Goal: Find specific page/section: Find specific page/section

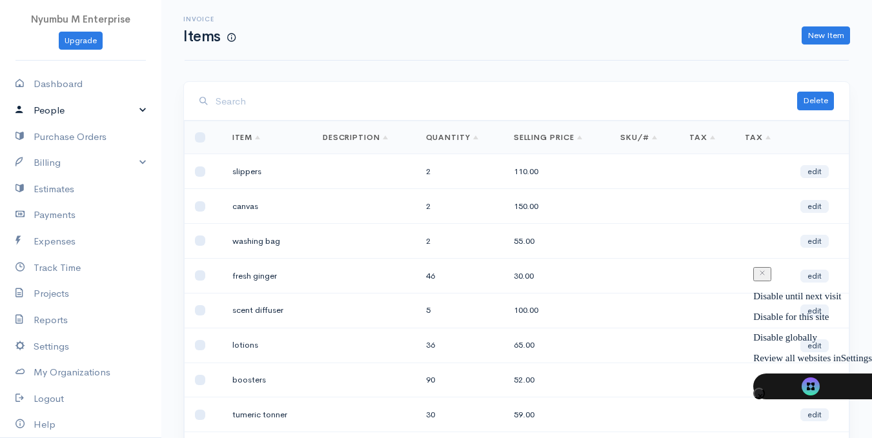
click at [136, 108] on link "People" at bounding box center [80, 110] width 161 height 26
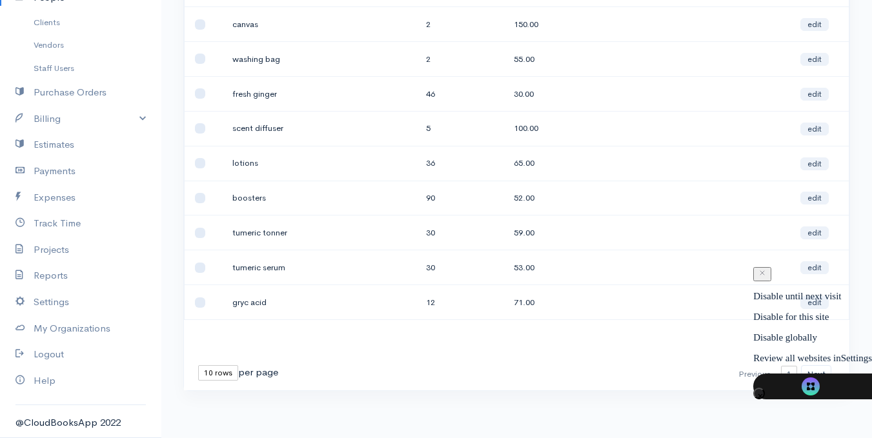
scroll to position [183, 0]
click at [820, 372] on button "Next" at bounding box center [816, 374] width 30 height 19
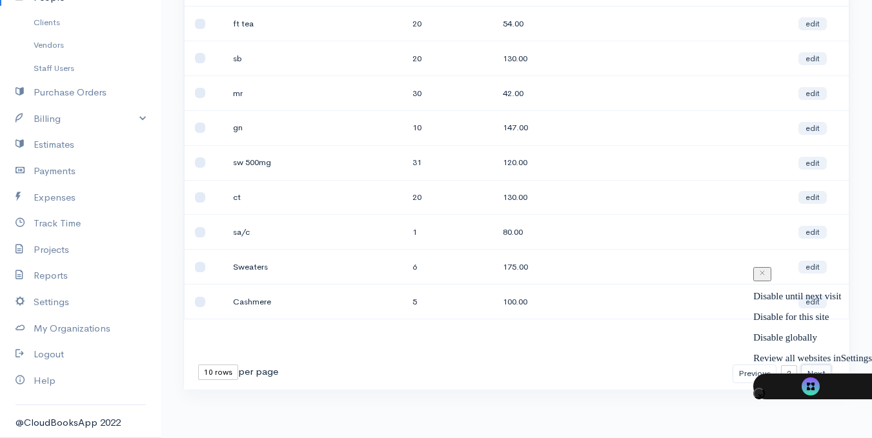
click at [817, 377] on button "Next" at bounding box center [816, 374] width 30 height 19
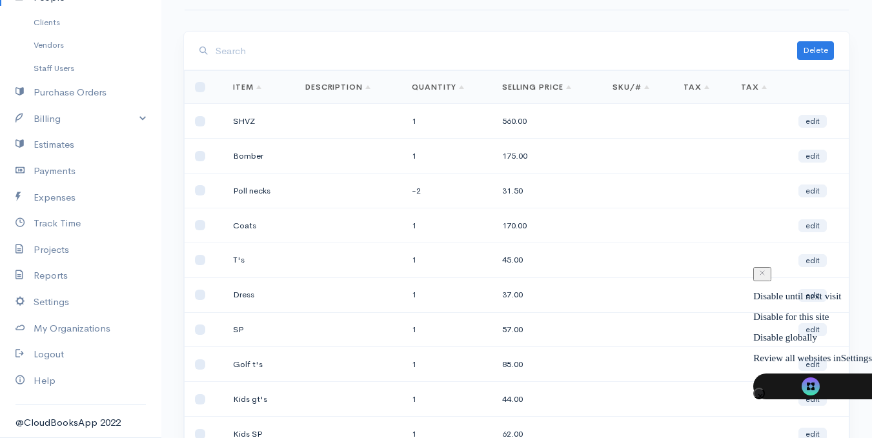
scroll to position [0, 0]
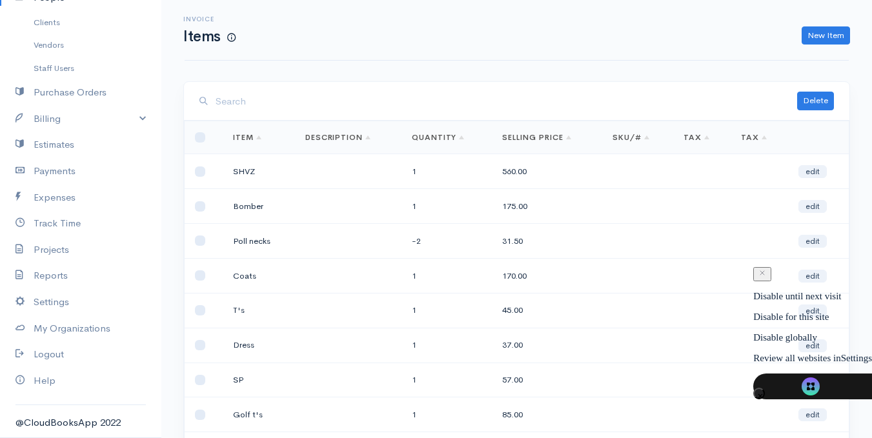
click at [649, 141] on link "SKU/#" at bounding box center [630, 137] width 37 height 10
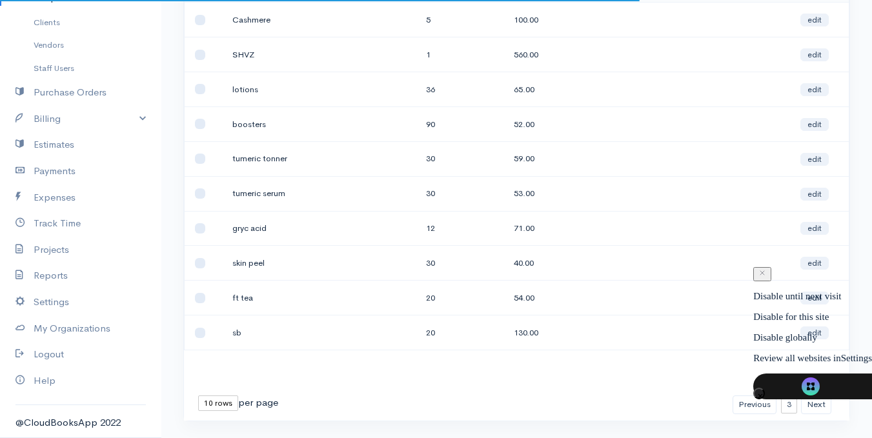
scroll to position [183, 0]
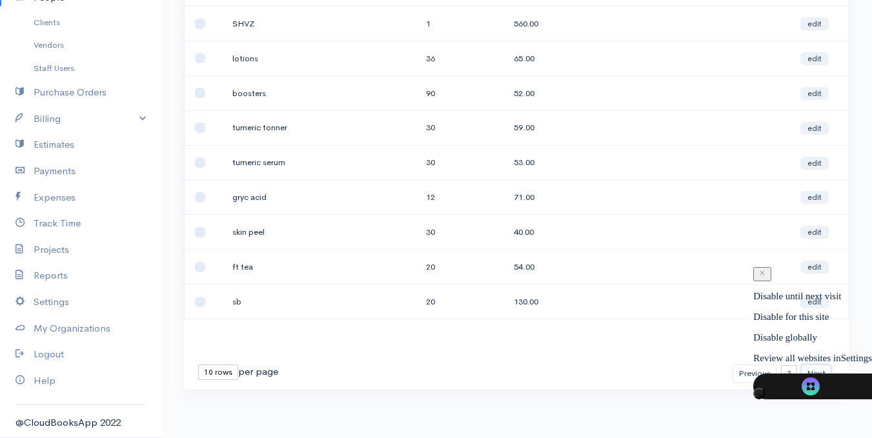
click at [815, 375] on button "Next" at bounding box center [816, 374] width 30 height 19
click at [816, 375] on button "Next" at bounding box center [816, 374] width 30 height 19
click at [816, 374] on div "First Previous 1 2 3 4 Next Last" at bounding box center [783, 374] width 103 height 19
click at [818, 373] on div "First Previous 1 2 3 4 Next Last" at bounding box center [783, 374] width 103 height 19
click at [820, 373] on div "First Previous 1 2 3 4 Next Last" at bounding box center [783, 374] width 103 height 19
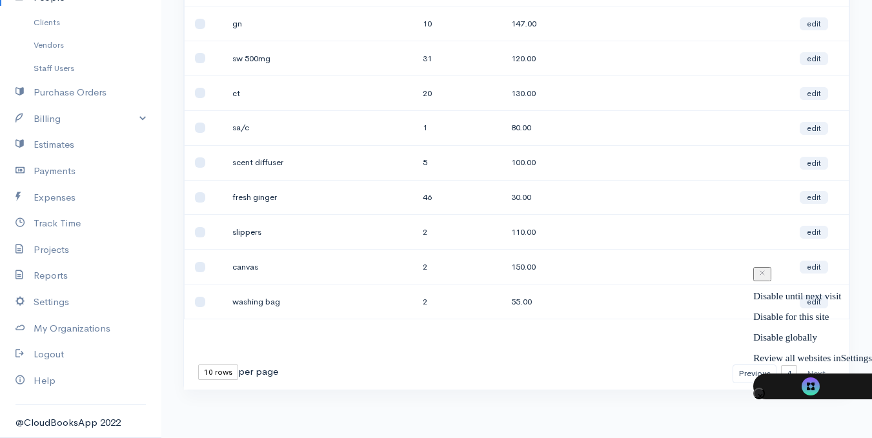
click at [820, 376] on div "First Previous 1 2 3 4 Next Last" at bounding box center [783, 374] width 103 height 19
click at [620, 355] on div "Loading ... First Previous 1 2 3 4 Next Last 10 rows 25 rows 50 rows per page I…" at bounding box center [516, 164] width 665 height 452
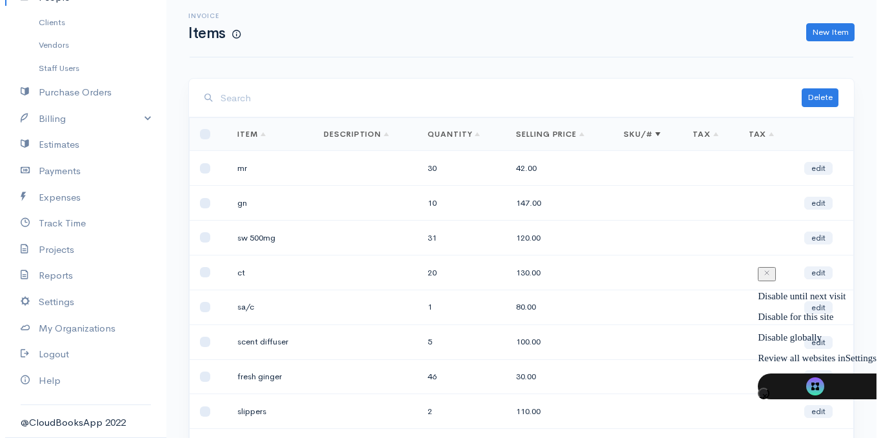
scroll to position [0, 0]
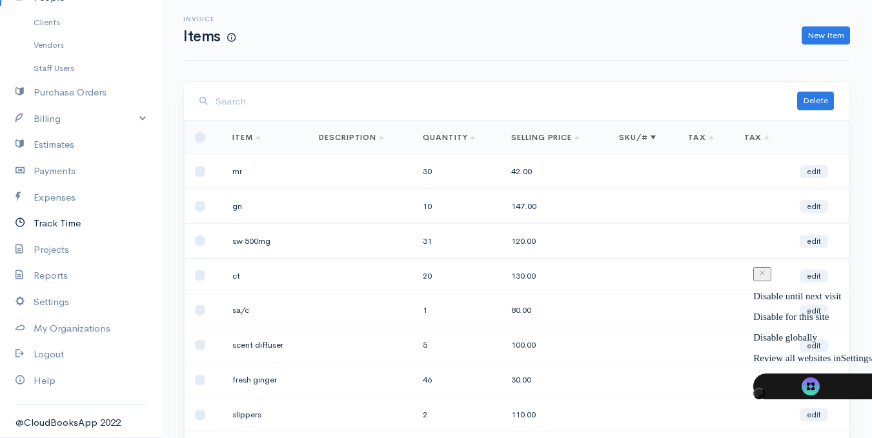
click at [76, 226] on link "Track Time" at bounding box center [80, 223] width 161 height 26
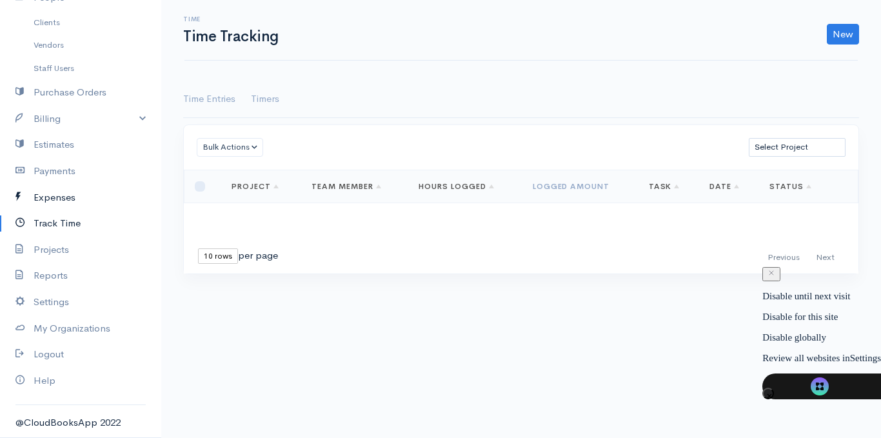
click at [50, 200] on link "Expenses" at bounding box center [80, 198] width 161 height 26
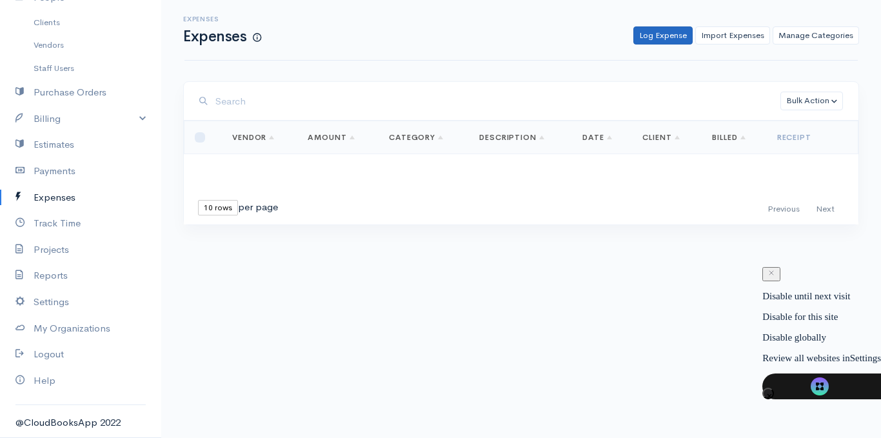
click at [0, 185] on link "Expenses" at bounding box center [80, 198] width 161 height 26
